Goal: Information Seeking & Learning: Learn about a topic

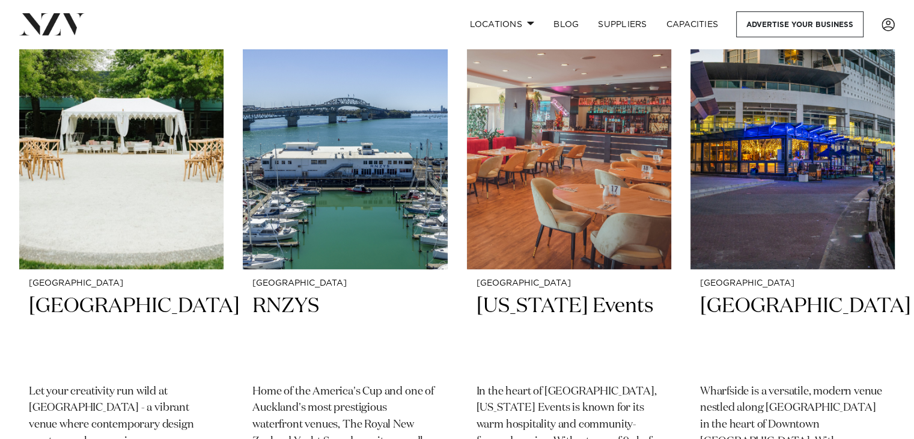
scroll to position [3752, 0]
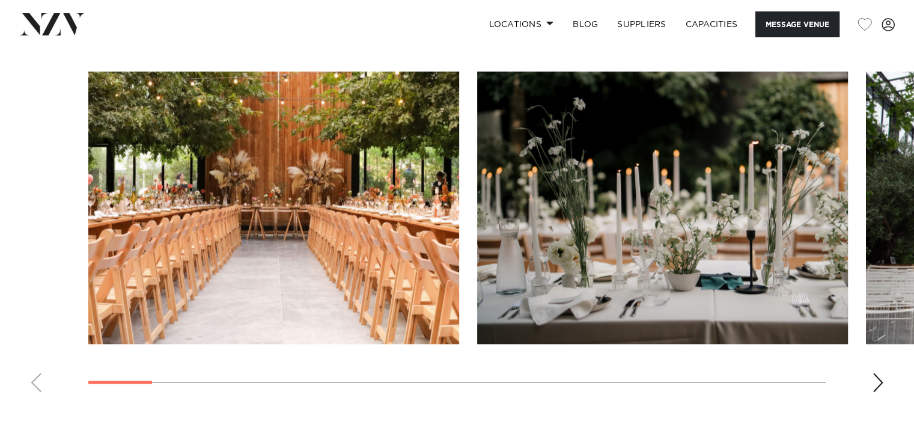
scroll to position [1195, 0]
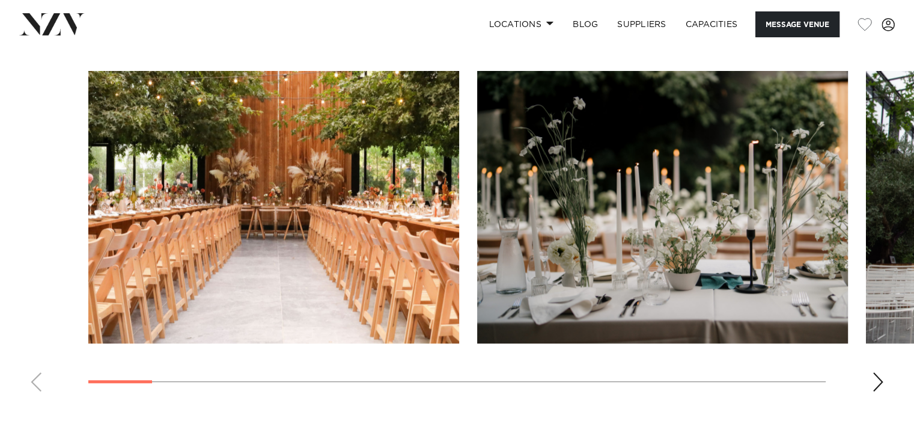
click at [877, 367] on swiper-container at bounding box center [457, 236] width 914 height 330
click at [880, 386] on div "Next slide" at bounding box center [878, 381] width 12 height 19
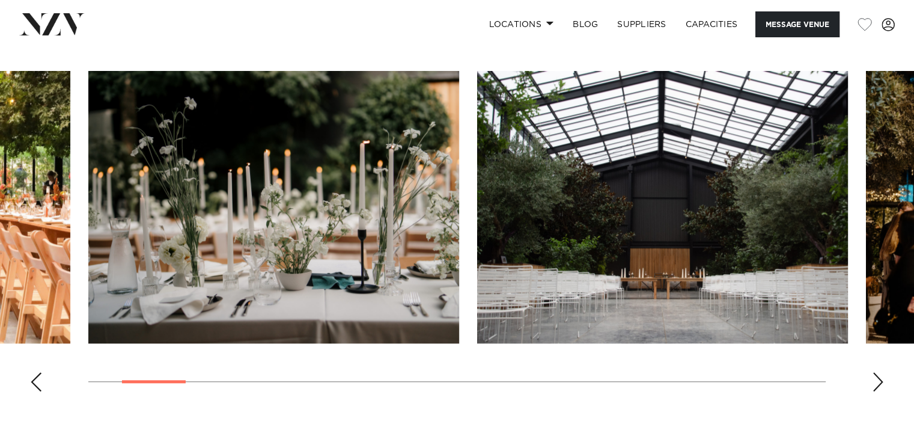
click at [880, 386] on div "Next slide" at bounding box center [878, 381] width 12 height 19
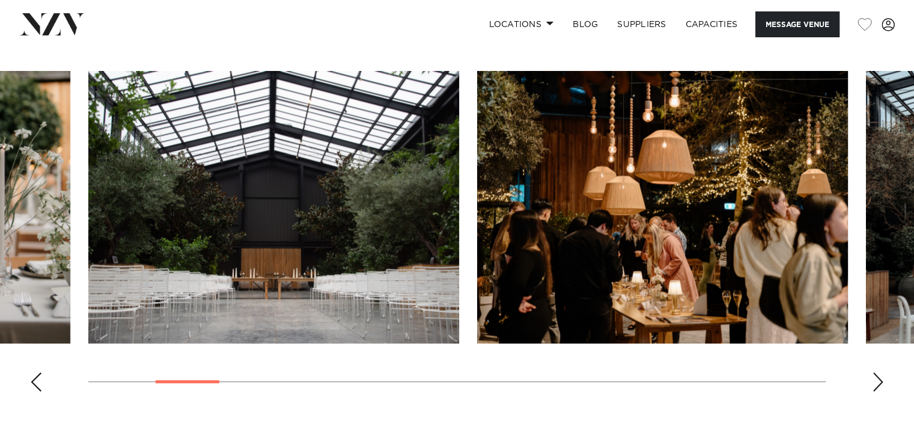
click at [880, 386] on div "Next slide" at bounding box center [878, 381] width 12 height 19
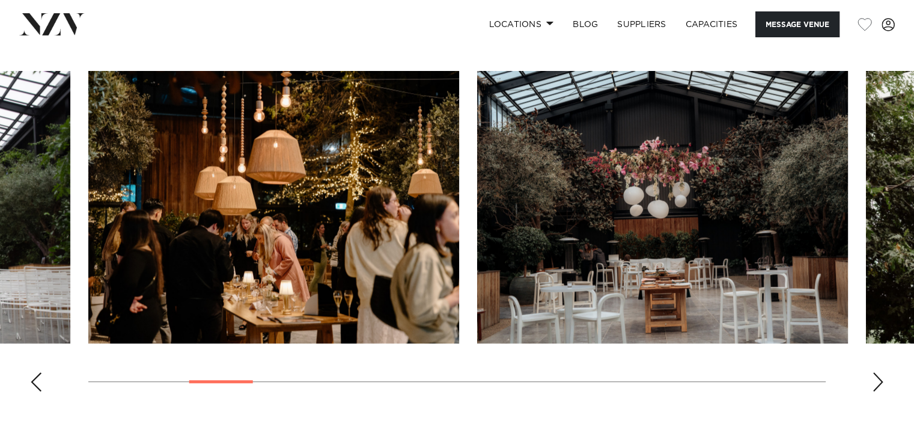
click at [880, 386] on div "Next slide" at bounding box center [878, 381] width 12 height 19
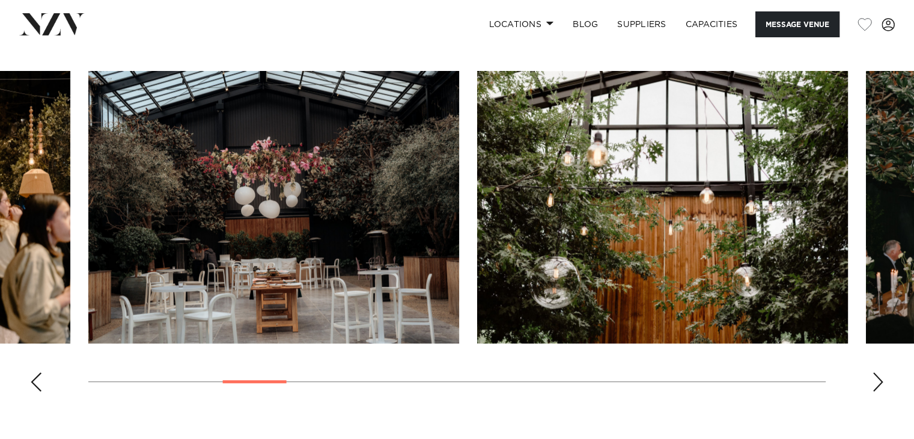
click at [880, 386] on div "Next slide" at bounding box center [878, 381] width 12 height 19
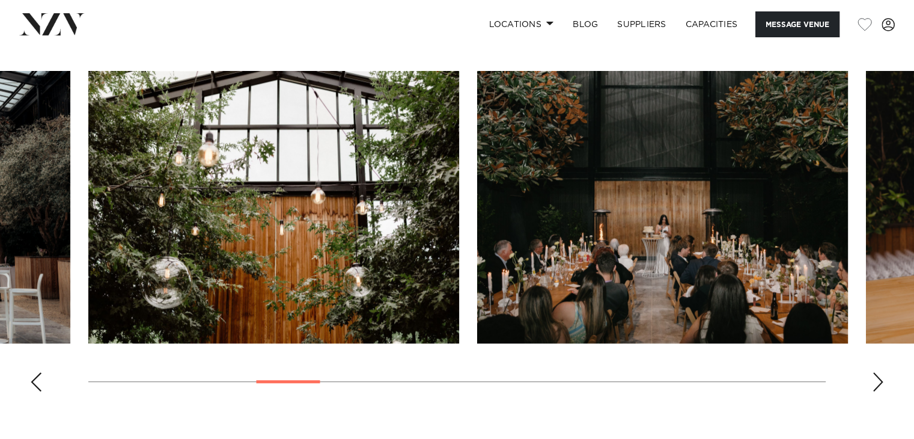
click at [880, 386] on div "Next slide" at bounding box center [878, 381] width 12 height 19
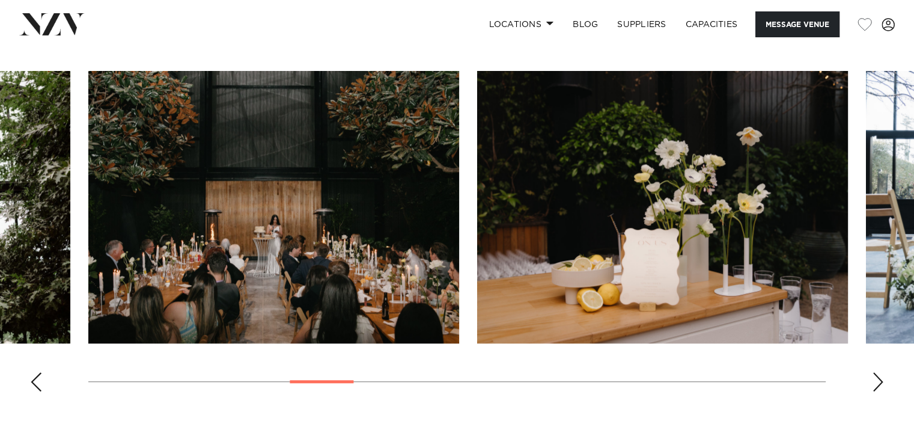
click at [880, 386] on div "Next slide" at bounding box center [878, 381] width 12 height 19
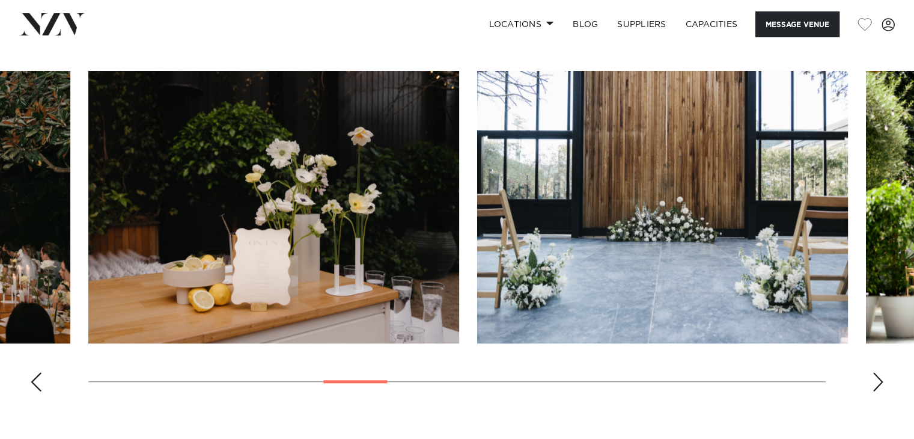
click at [880, 386] on div "Next slide" at bounding box center [878, 381] width 12 height 19
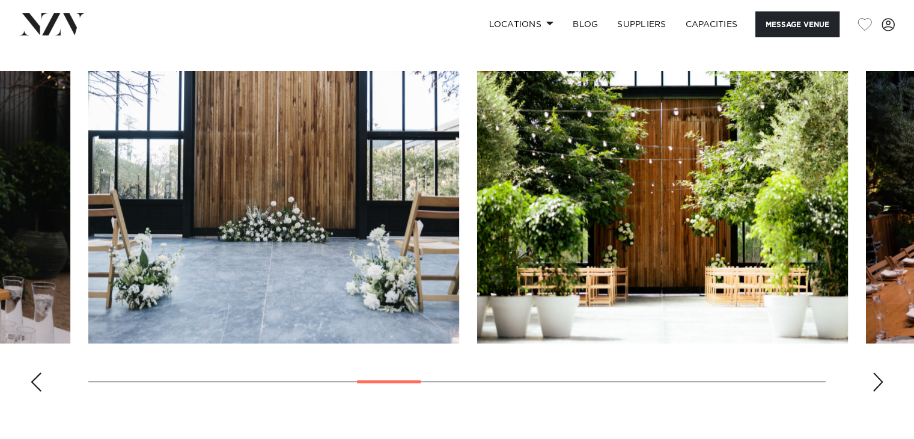
click at [880, 386] on div "Next slide" at bounding box center [878, 381] width 12 height 19
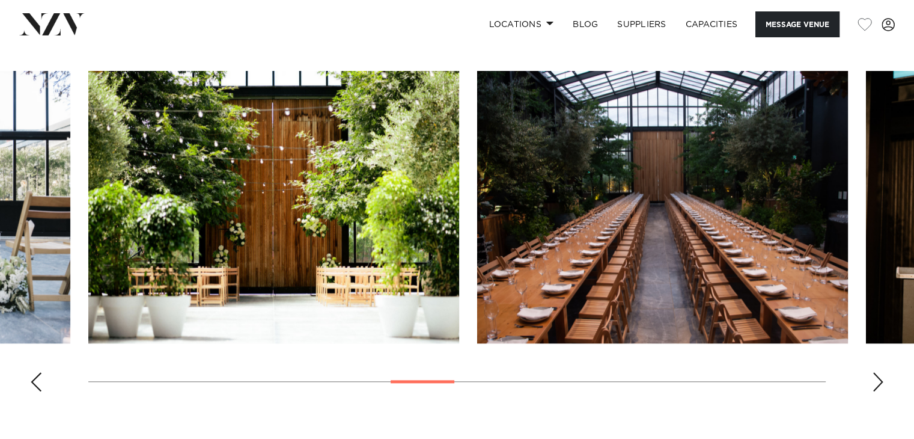
click at [863, 383] on swiper-container at bounding box center [457, 236] width 914 height 330
click at [875, 377] on div "Next slide" at bounding box center [878, 381] width 12 height 19
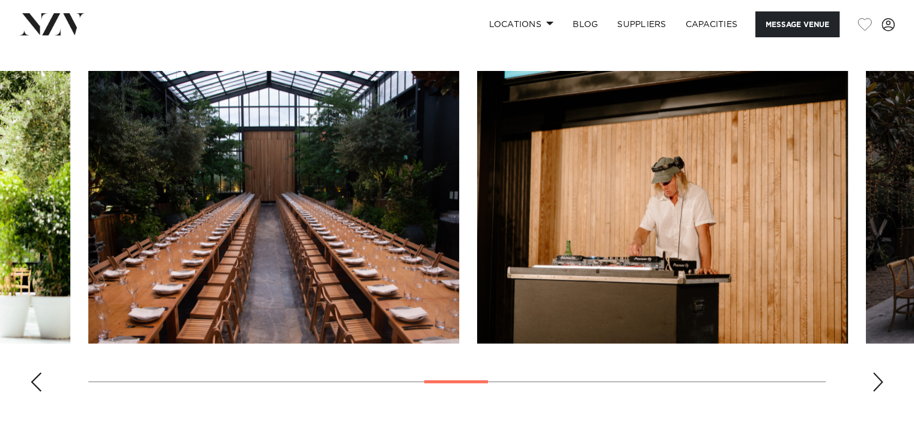
click at [875, 377] on div "Next slide" at bounding box center [878, 381] width 12 height 19
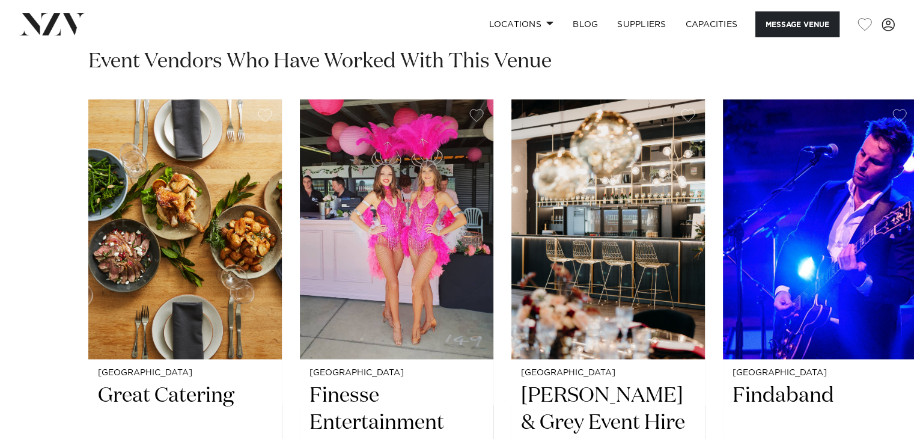
scroll to position [1807, 0]
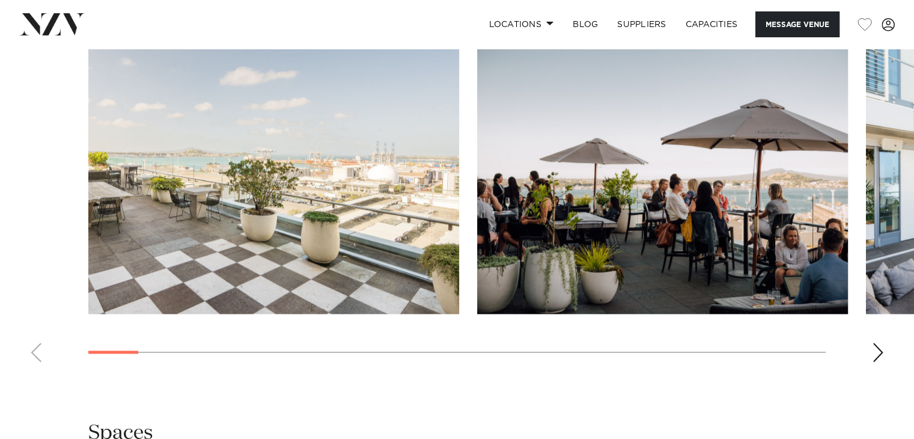
scroll to position [1201, 0]
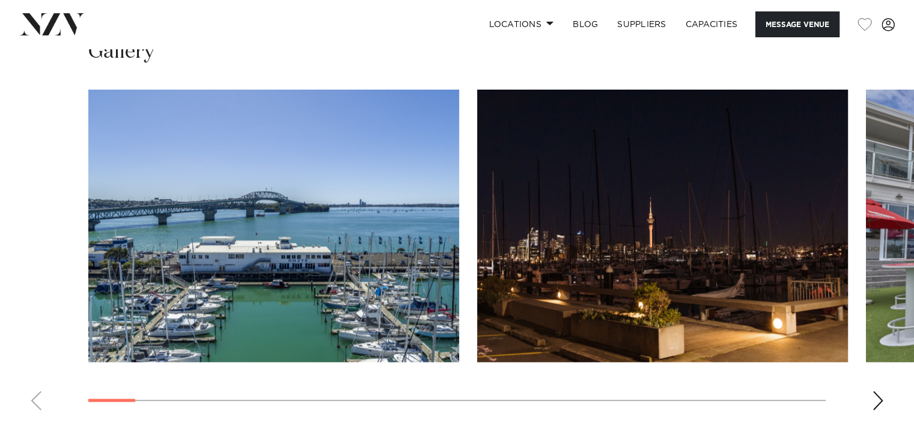
scroll to position [1184, 0]
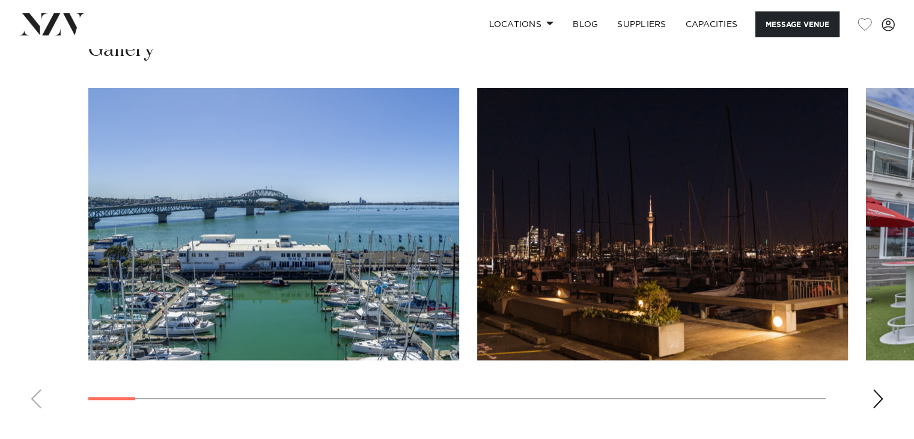
click at [872, 389] on div "Next slide" at bounding box center [878, 398] width 12 height 19
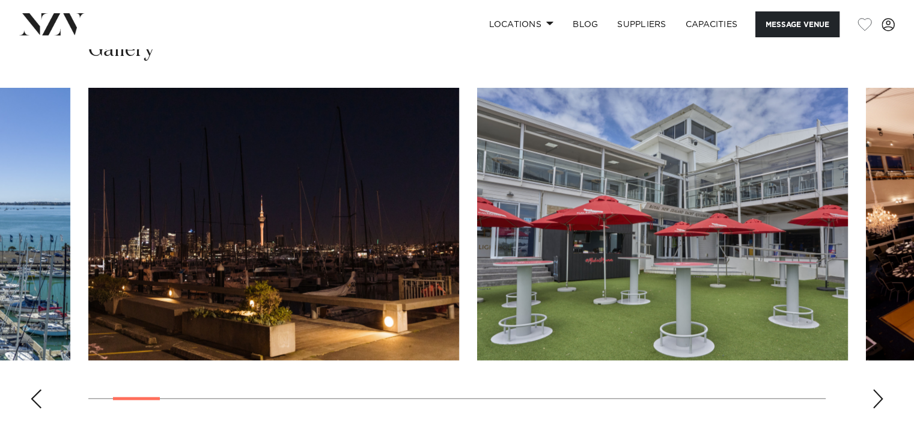
click at [875, 393] on div "Next slide" at bounding box center [878, 398] width 12 height 19
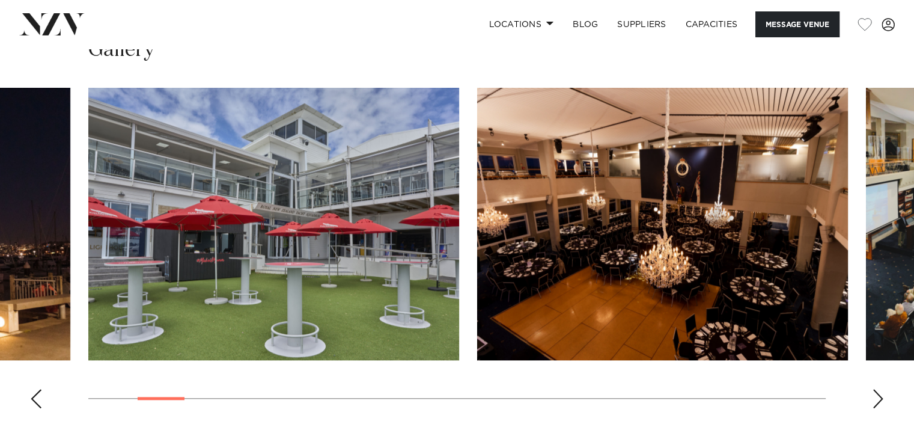
click at [875, 393] on div "Next slide" at bounding box center [878, 398] width 12 height 19
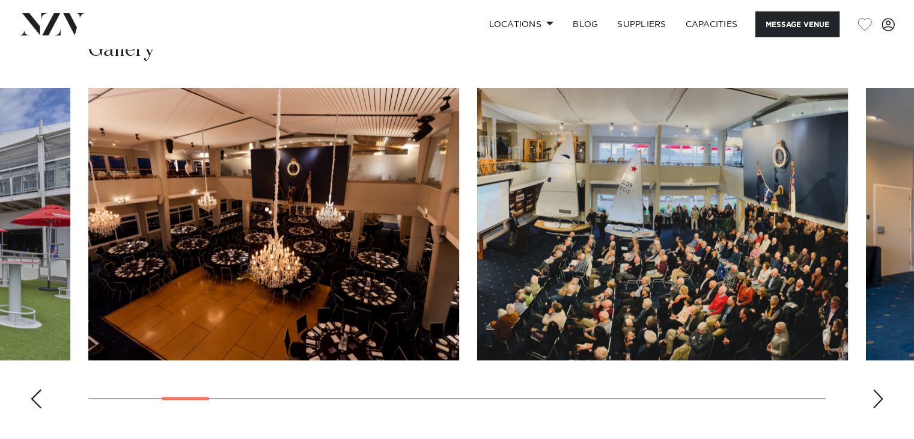
click at [875, 393] on div "Next slide" at bounding box center [878, 398] width 12 height 19
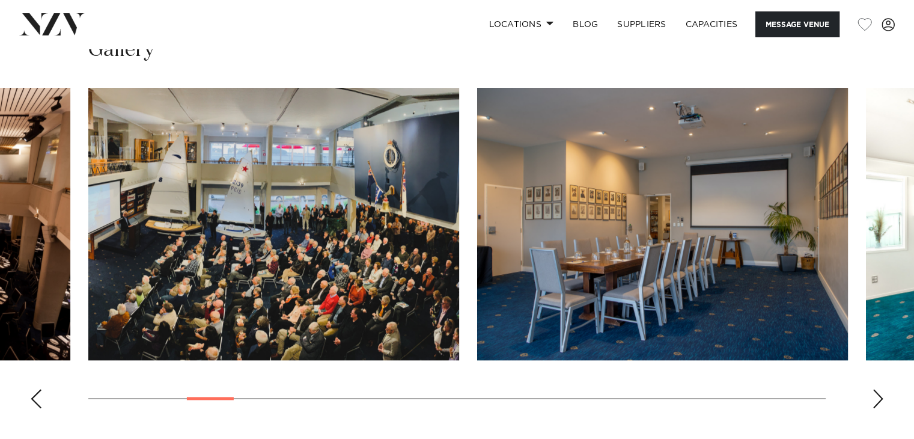
click at [875, 393] on div "Next slide" at bounding box center [878, 398] width 12 height 19
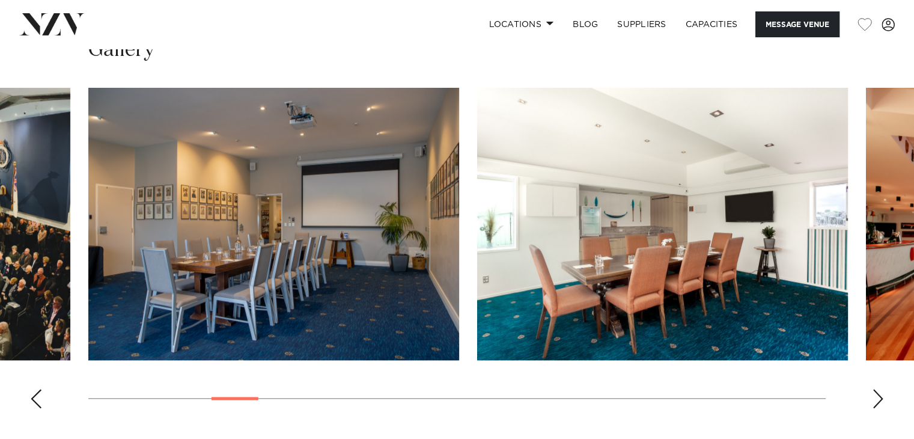
click at [875, 393] on div "Next slide" at bounding box center [878, 398] width 12 height 19
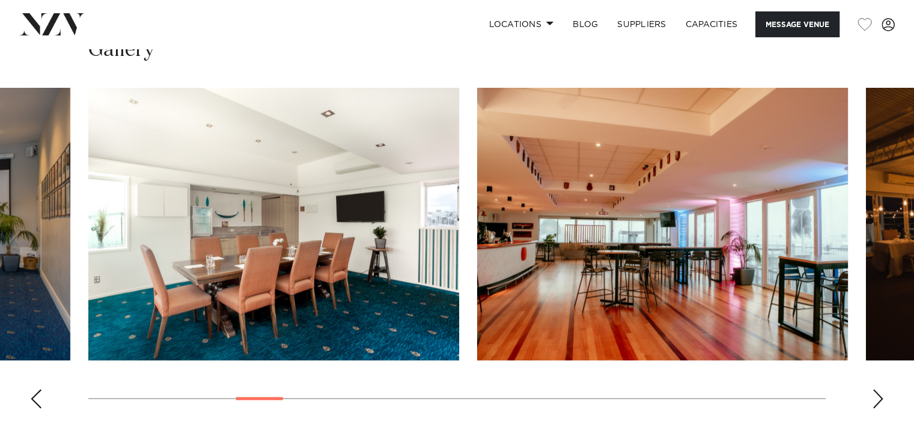
click at [875, 393] on div "Next slide" at bounding box center [878, 398] width 12 height 19
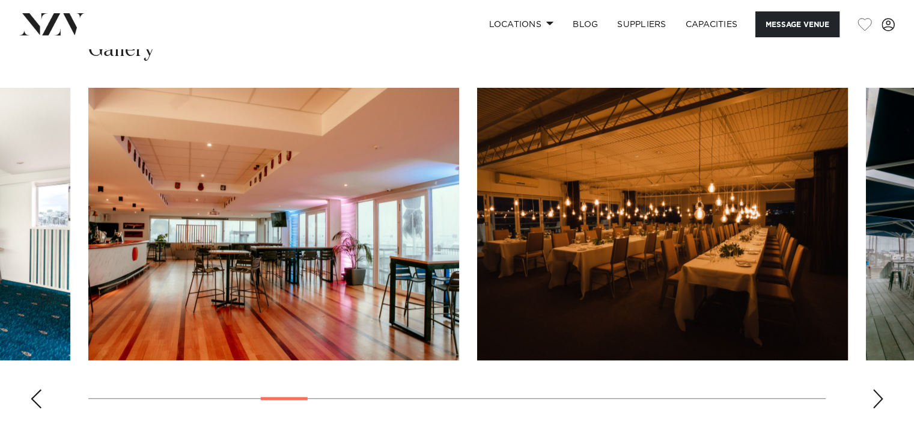
click at [875, 393] on div "Next slide" at bounding box center [878, 398] width 12 height 19
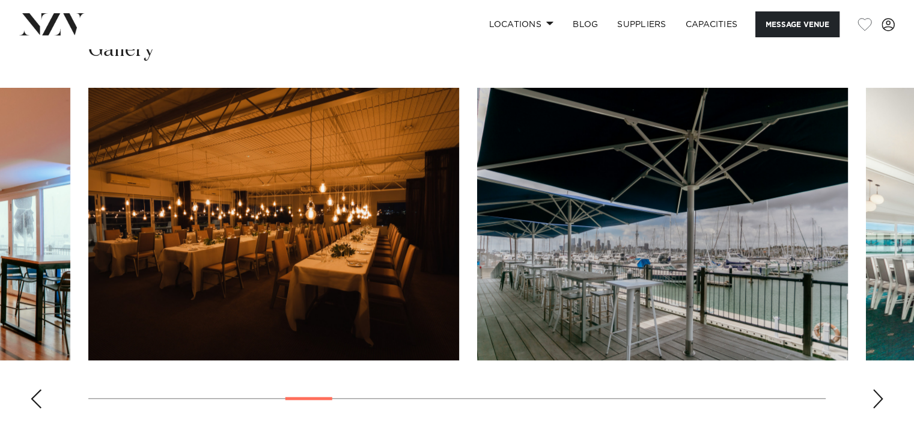
click at [875, 393] on div "Next slide" at bounding box center [878, 398] width 12 height 19
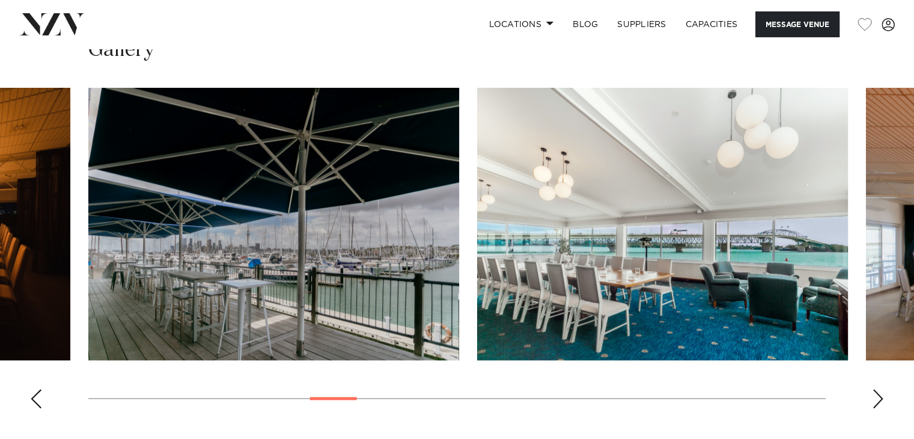
click at [875, 393] on div "Next slide" at bounding box center [878, 398] width 12 height 19
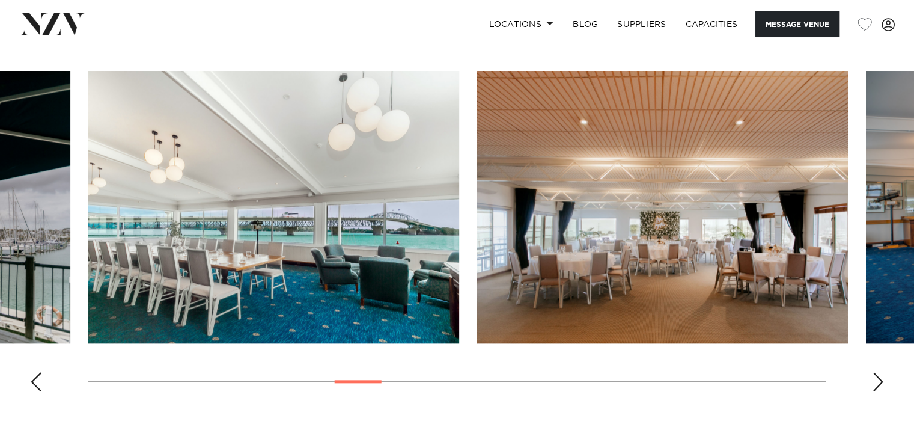
scroll to position [1197, 0]
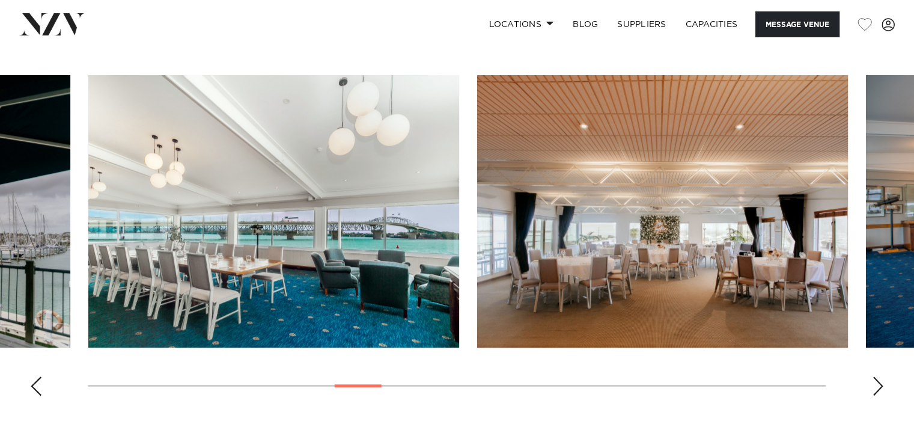
click at [313, 204] on img "11 / 30" at bounding box center [273, 211] width 371 height 272
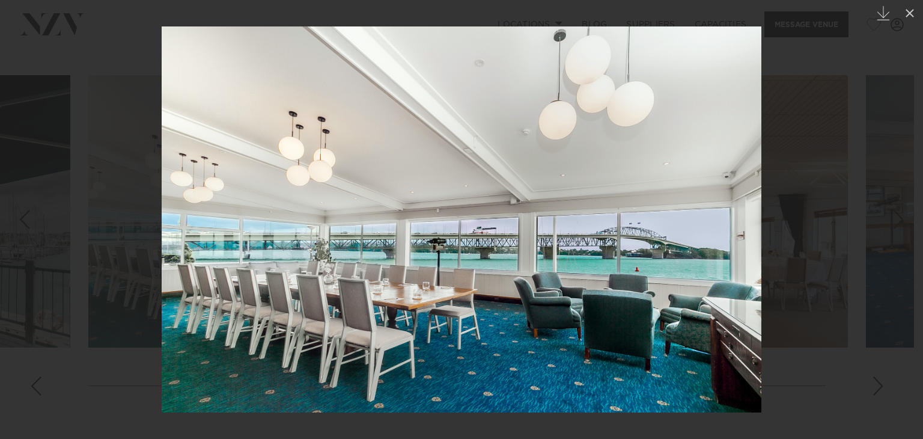
click at [866, 191] on div at bounding box center [461, 219] width 923 height 439
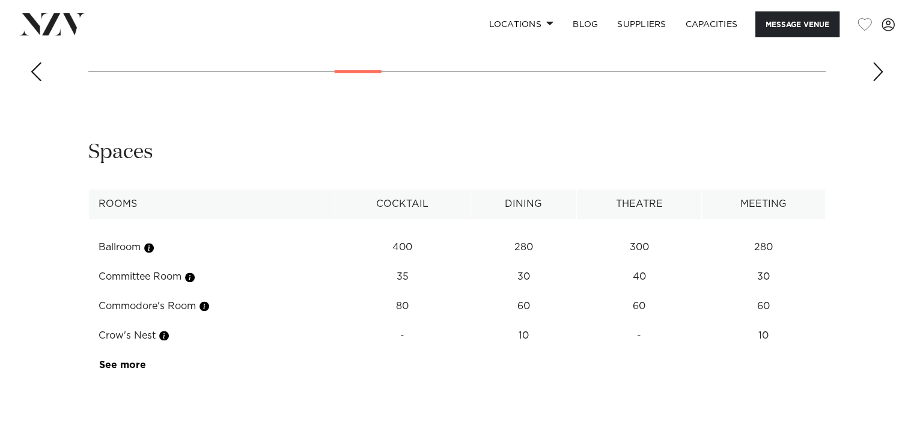
scroll to position [1512, 0]
click at [109, 367] on link "See more" at bounding box center [146, 364] width 94 height 10
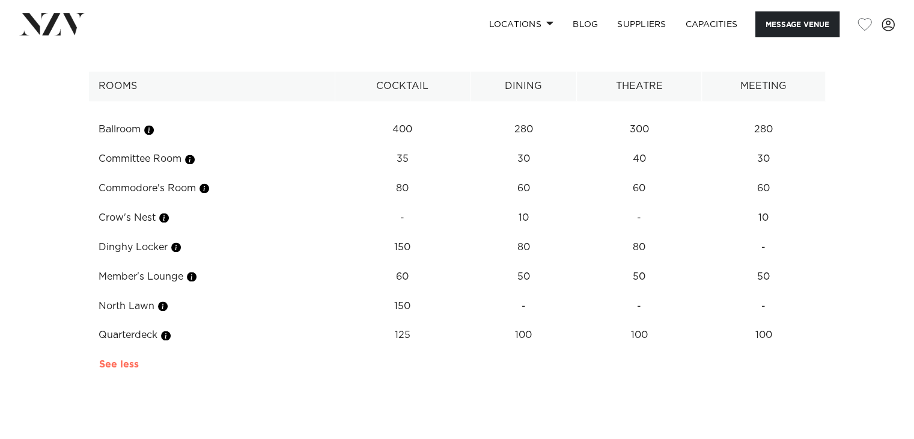
scroll to position [1632, 0]
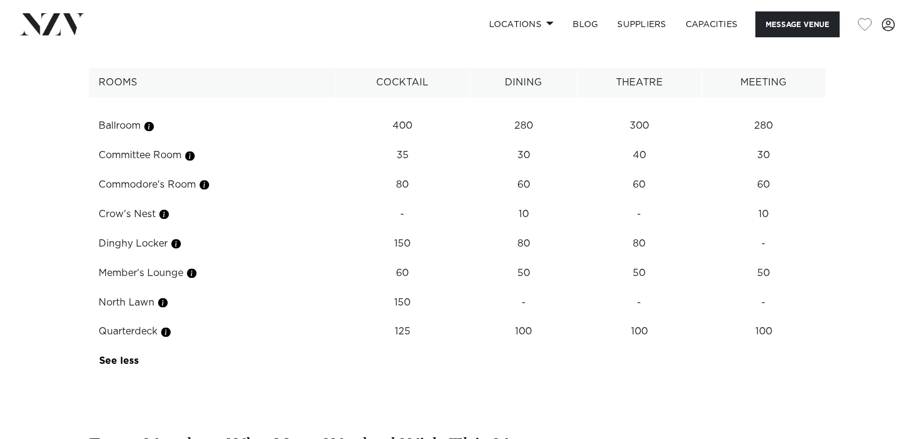
drag, startPoint x: 96, startPoint y: 125, endPoint x: 267, endPoint y: 336, distance: 271.4
click at [267, 336] on tbody "Ballroom 400 280 300 280 Committee Room 35 30 40 30 Commodore's Room 80 60 60 6…" at bounding box center [457, 236] width 737 height 278
click at [421, 141] on td "60" at bounding box center [402, 125] width 135 height 29
